Goal: Find specific page/section: Find specific page/section

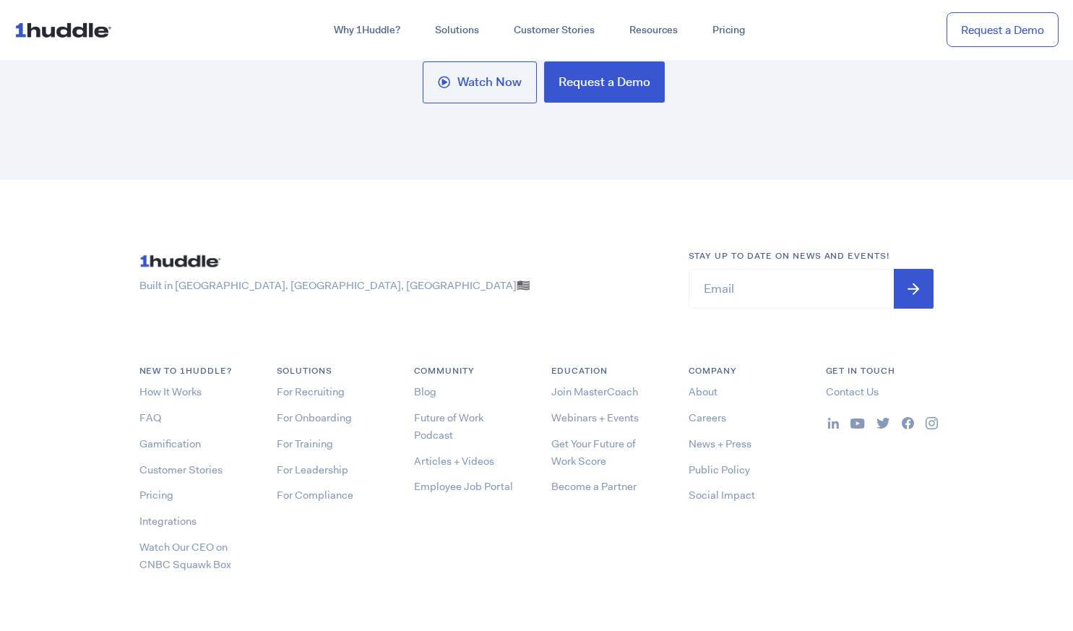
scroll to position [7613, 0]
click at [703, 420] on link "Careers" at bounding box center [707, 417] width 38 height 14
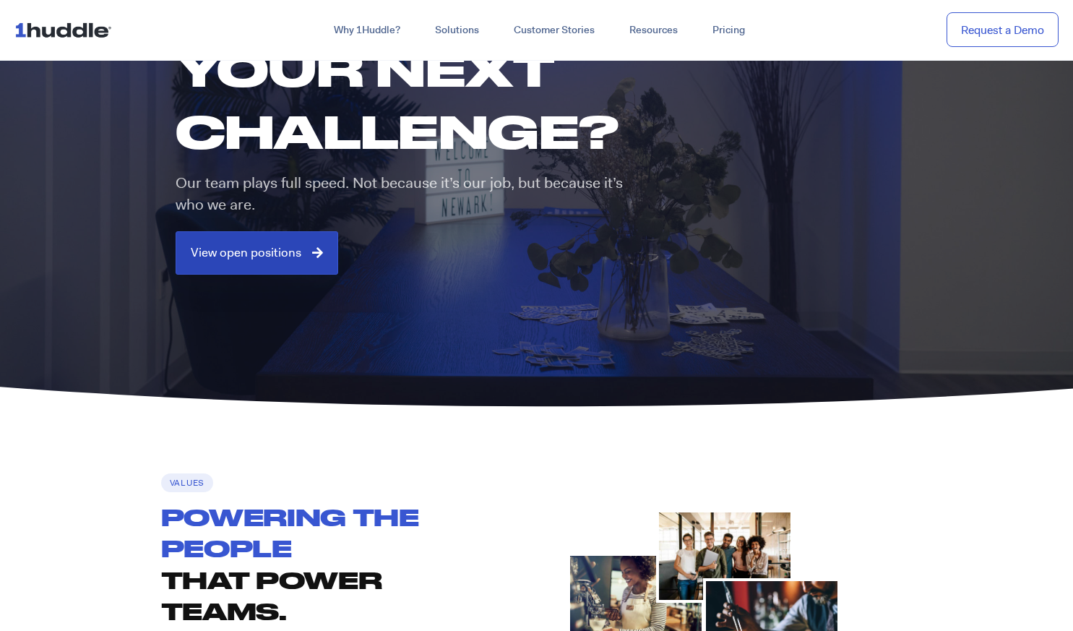
click at [285, 275] on div "View open positions" at bounding box center [413, 254] width 474 height 43
click at [281, 258] on span "View open positions" at bounding box center [246, 252] width 111 height 13
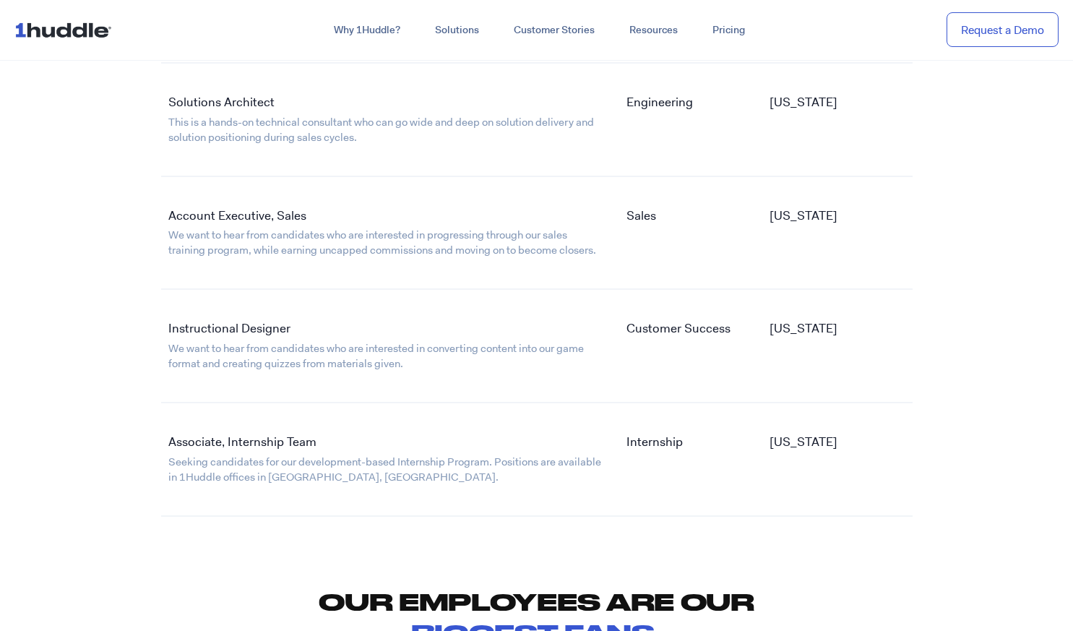
scroll to position [2817, 0]
